Goal: Information Seeking & Learning: Learn about a topic

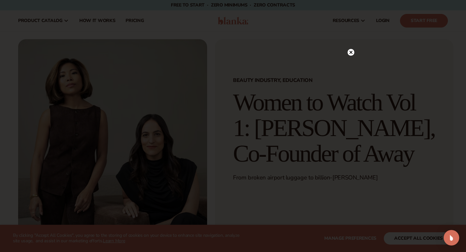
click at [349, 55] on icon at bounding box center [351, 52] width 7 height 7
